Goal: Information Seeking & Learning: Understand process/instructions

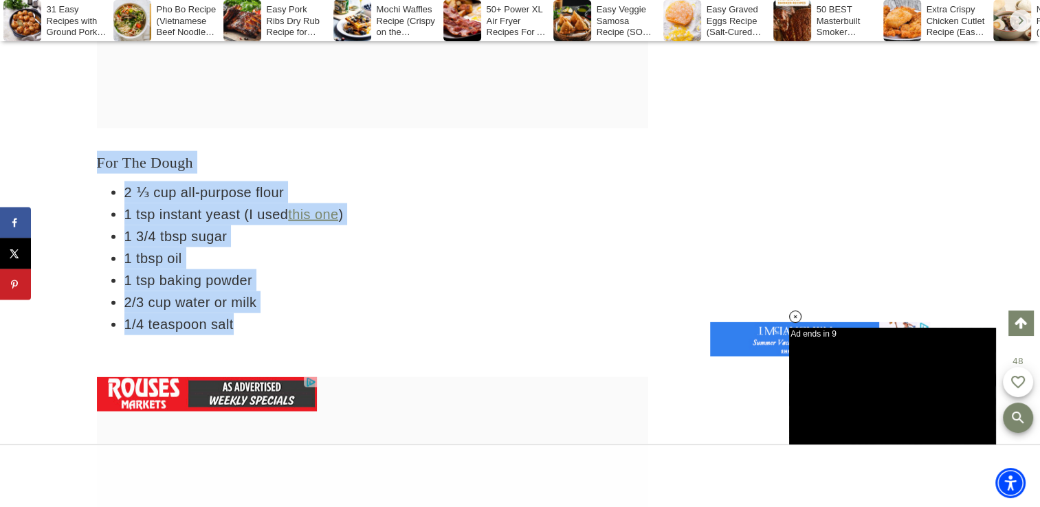
drag, startPoint x: 88, startPoint y: 164, endPoint x: 278, endPoint y: 323, distance: 247.7
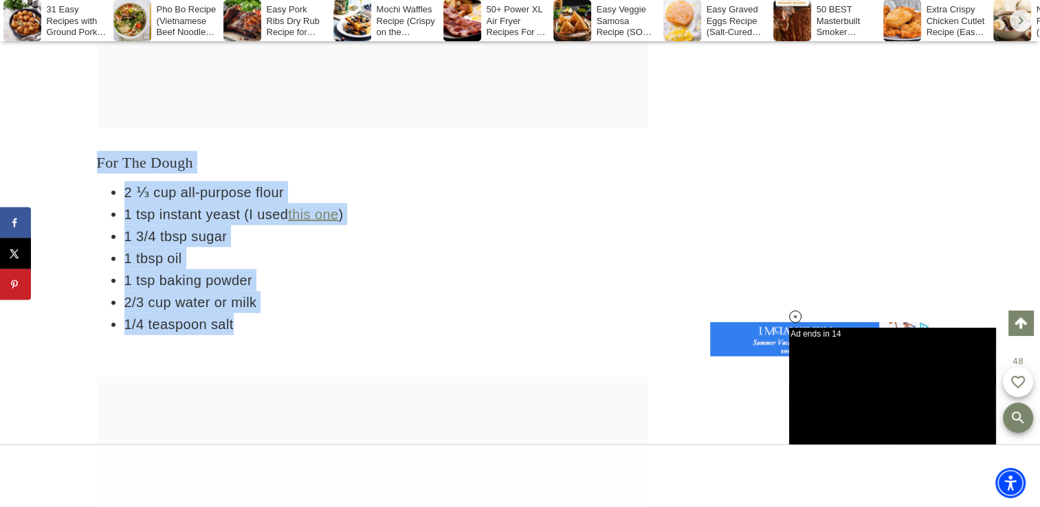
copy div "For The Dough 2 ⅓ cup all-purpose flour 1 tsp instant yeast (I used this one ) …"
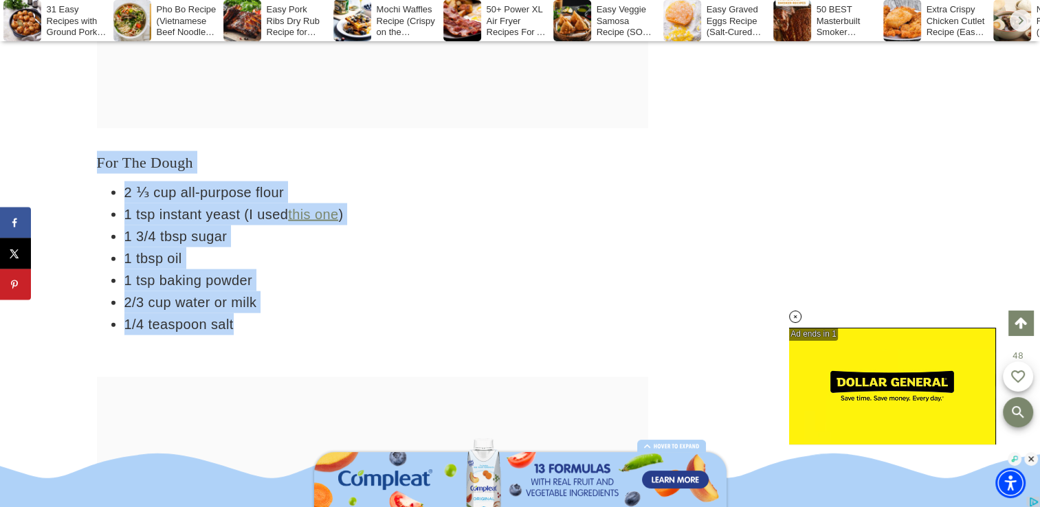
click at [489, 298] on li "2/3 cup water or milk" at bounding box center [386, 302] width 524 height 22
